Goal: Task Accomplishment & Management: Use online tool/utility

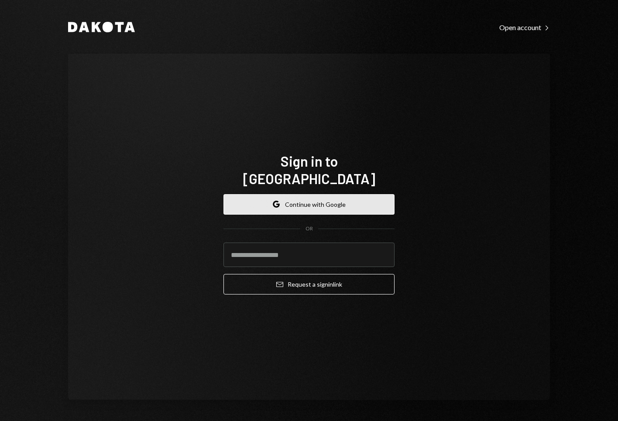
click at [302, 203] on button "Google Continue with Google" at bounding box center [309, 204] width 171 height 21
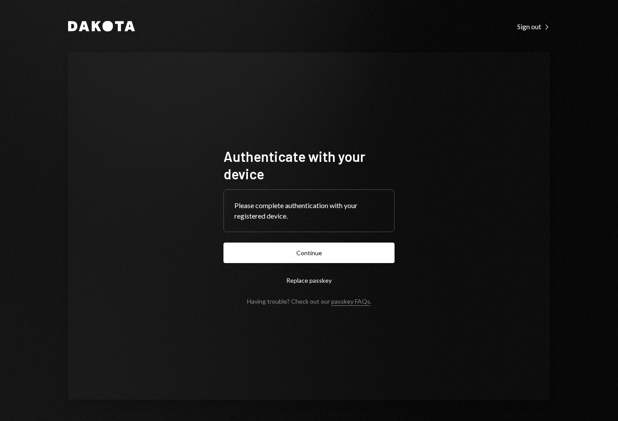
click at [318, 242] on form "Authenticate with your device Please complete authentication with your register…" at bounding box center [309, 227] width 171 height 158
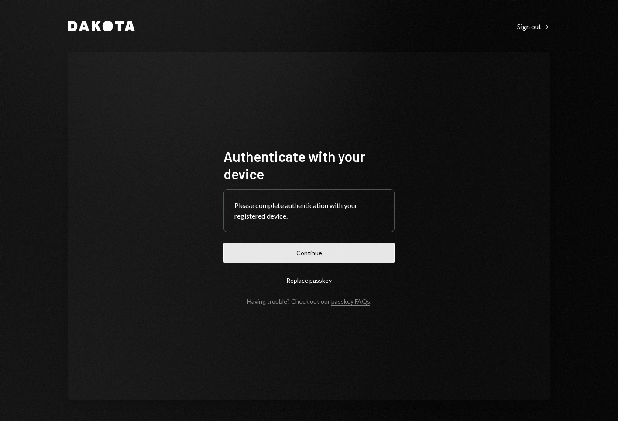
click at [318, 258] on button "Continue" at bounding box center [309, 253] width 171 height 21
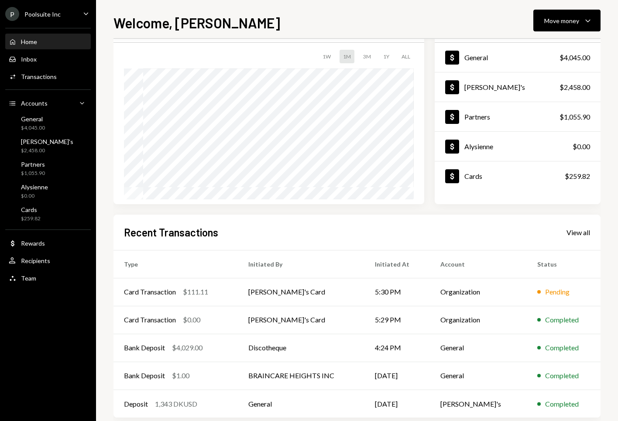
scroll to position [63, 0]
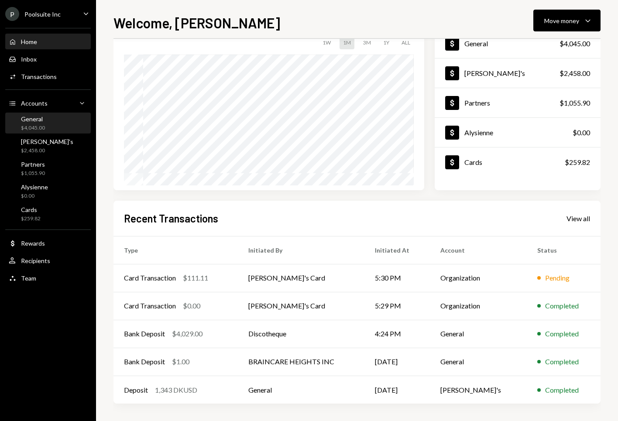
click at [31, 124] on div "General $4,045.00" at bounding box center [33, 123] width 24 height 17
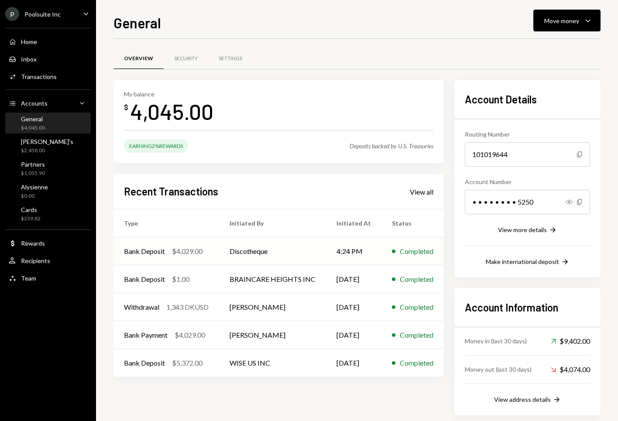
click at [206, 255] on div "Bank Deposit $4,029.00" at bounding box center [166, 251] width 85 height 10
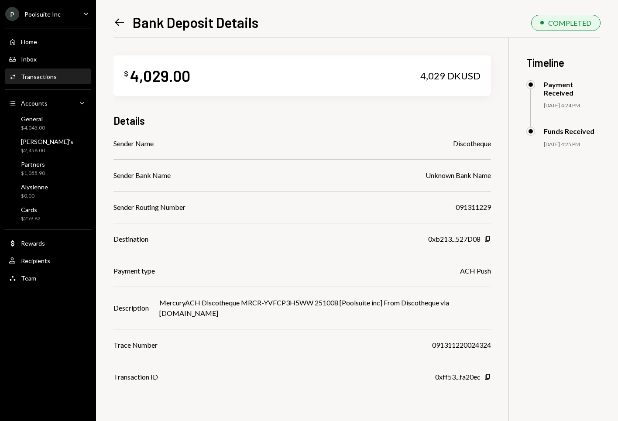
click at [120, 25] on icon "Left Arrow" at bounding box center [120, 22] width 12 height 12
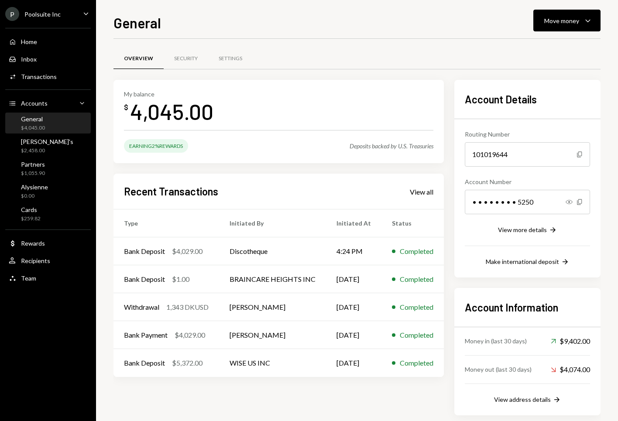
click at [41, 127] on div "$4,045.00" at bounding box center [33, 127] width 24 height 7
click at [189, 255] on div "$4,029.00" at bounding box center [187, 251] width 31 height 10
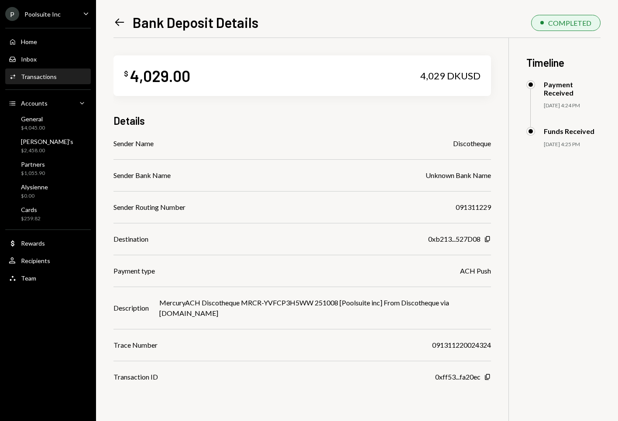
click at [119, 18] on icon "Left Arrow" at bounding box center [120, 22] width 12 height 12
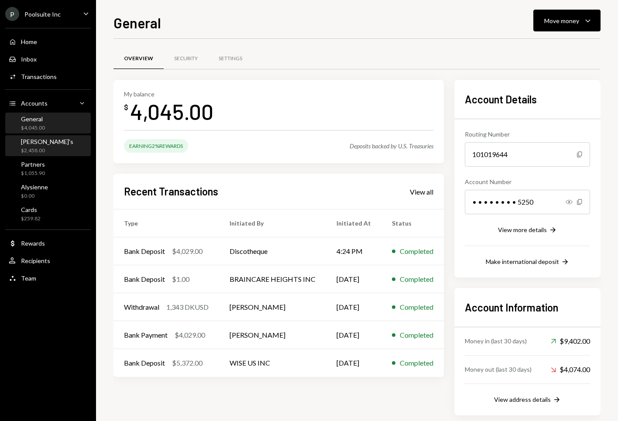
click at [48, 152] on div "[PERSON_NAME]'s $2,458.00" at bounding box center [48, 146] width 79 height 17
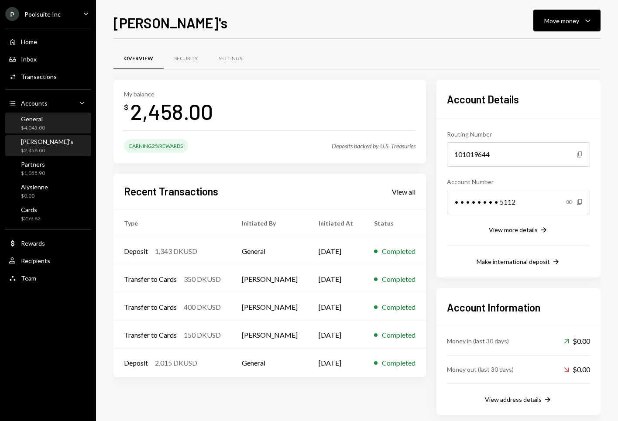
click at [44, 133] on div "General $4,045.00" at bounding box center [48, 124] width 79 height 20
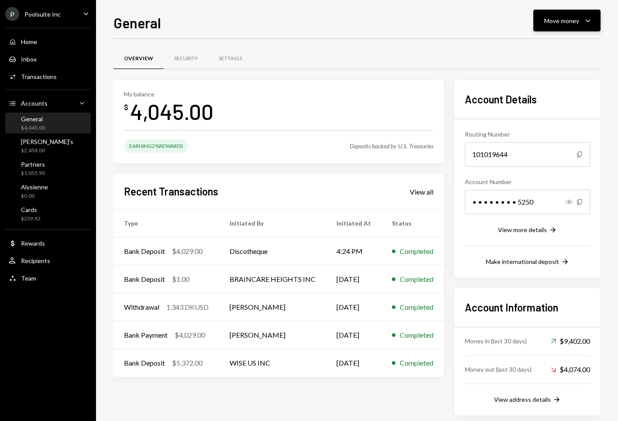
click at [571, 24] on div "Move money" at bounding box center [561, 20] width 35 height 9
click at [536, 65] on div "Transfer" at bounding box center [560, 66] width 64 height 9
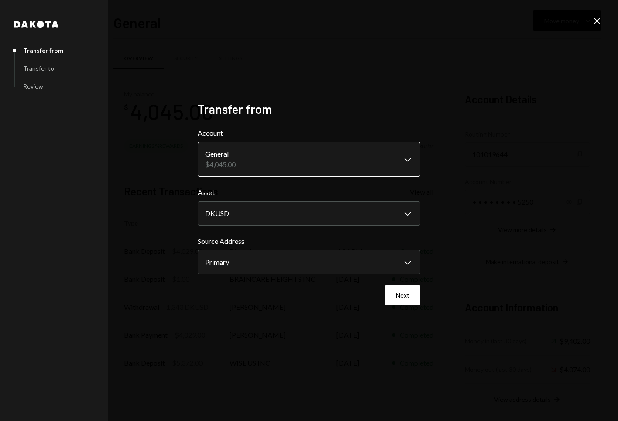
click at [342, 173] on body "P Poolsuite Inc Caret Down Home Home Inbox Inbox Activities Transactions Accoun…" at bounding box center [309, 210] width 618 height 421
click at [410, 298] on button "Next" at bounding box center [402, 295] width 35 height 21
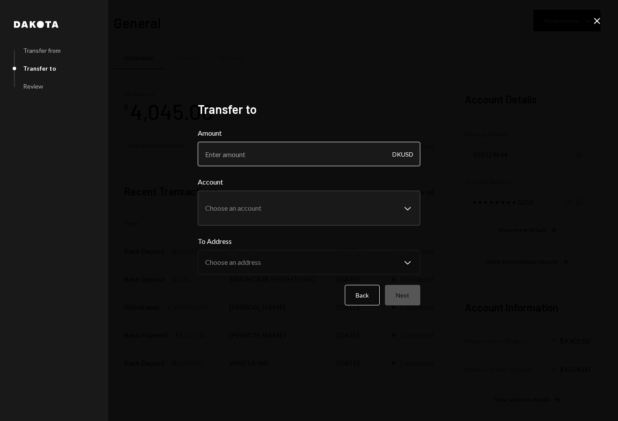
click at [258, 152] on input "Amount" at bounding box center [309, 154] width 223 height 24
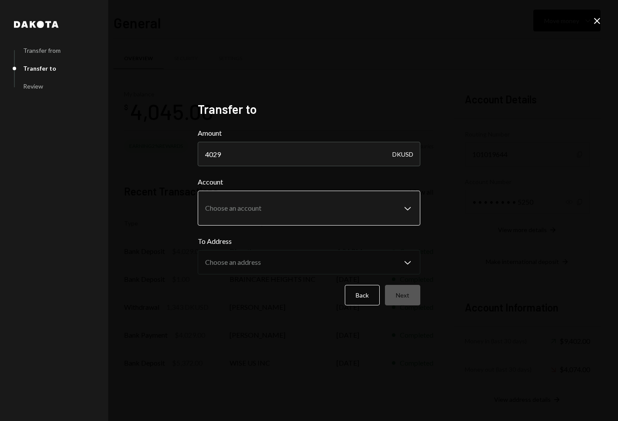
type input "4029"
click at [268, 203] on body "P Poolsuite Inc Caret Down Home Home Inbox Inbox Activities Transactions Accoun…" at bounding box center [309, 210] width 618 height 421
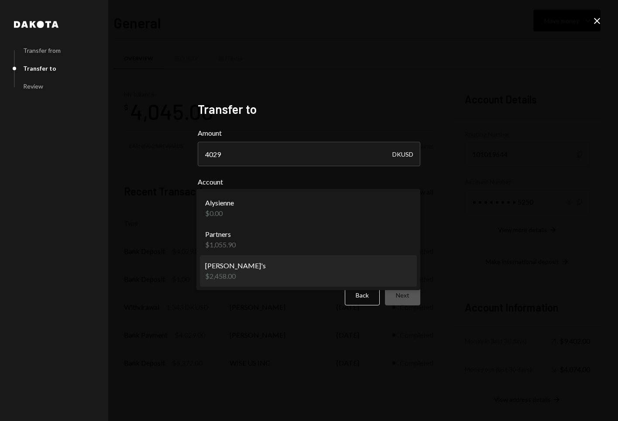
select select "**********"
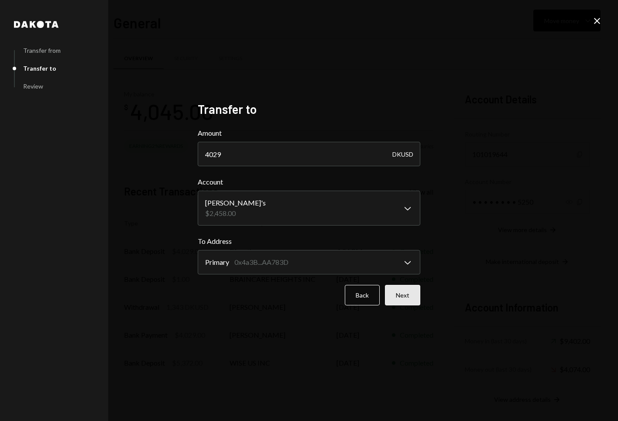
click at [392, 300] on button "Next" at bounding box center [402, 295] width 35 height 21
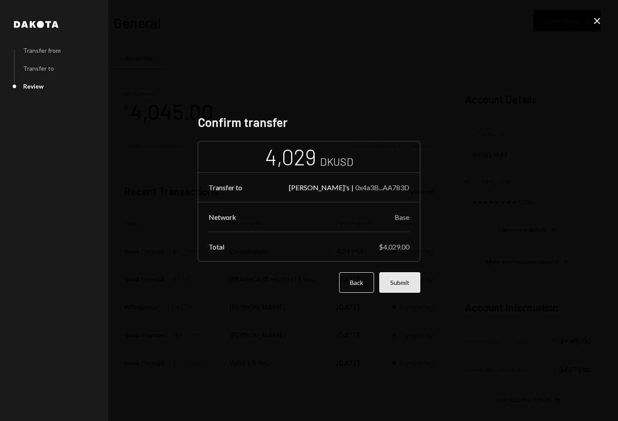
click at [400, 283] on button "Submit" at bounding box center [399, 282] width 41 height 21
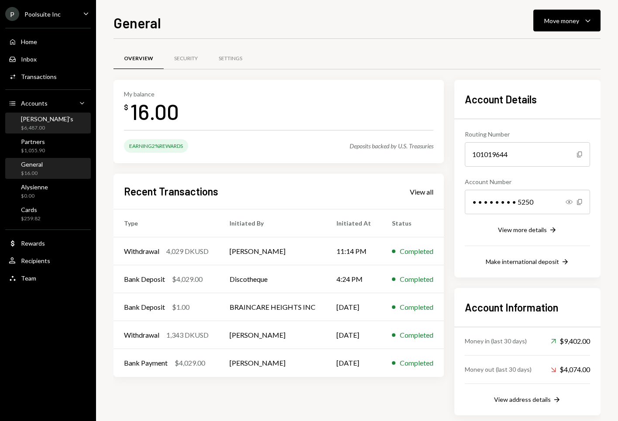
click at [48, 121] on div "[PERSON_NAME]'s $6,487.00" at bounding box center [48, 123] width 79 height 17
